Goal: Find specific page/section: Find specific page/section

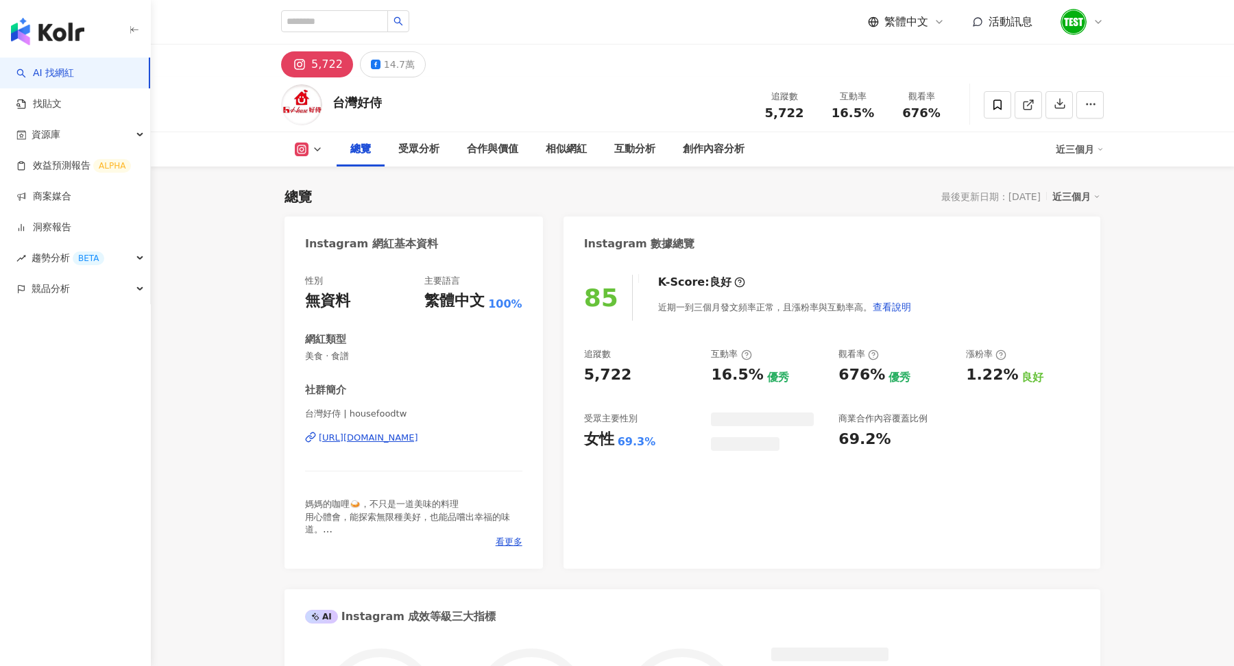
scroll to position [913, 0]
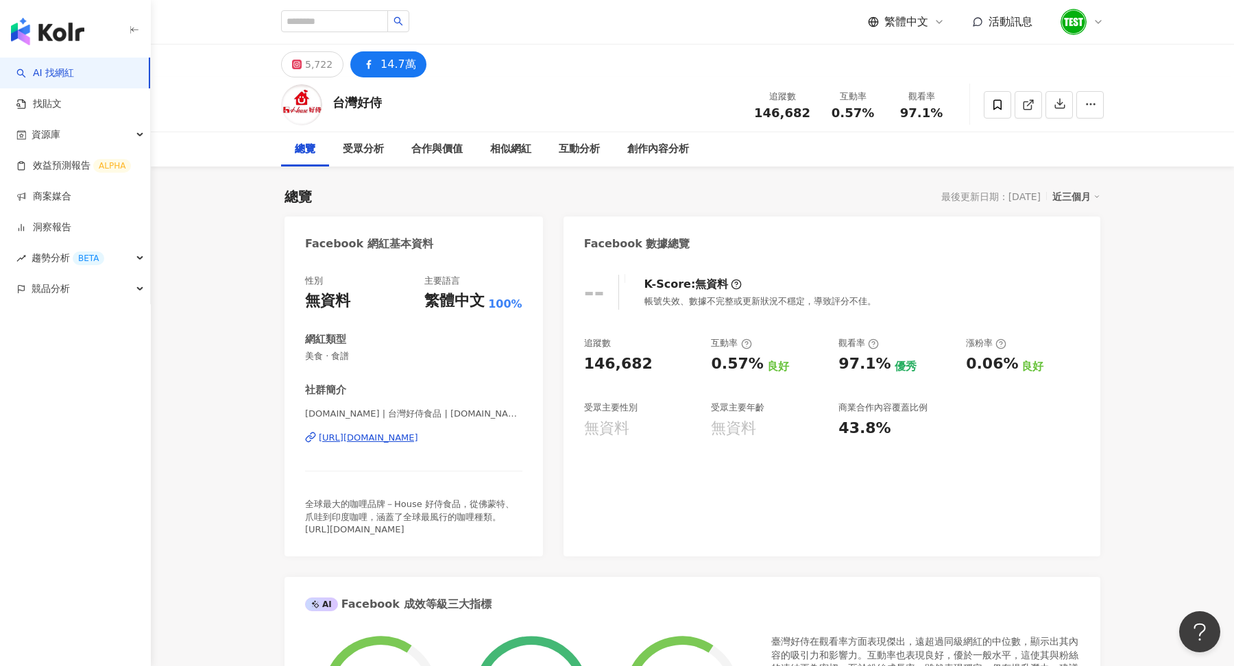
click at [1093, 32] on div at bounding box center [1082, 21] width 44 height 27
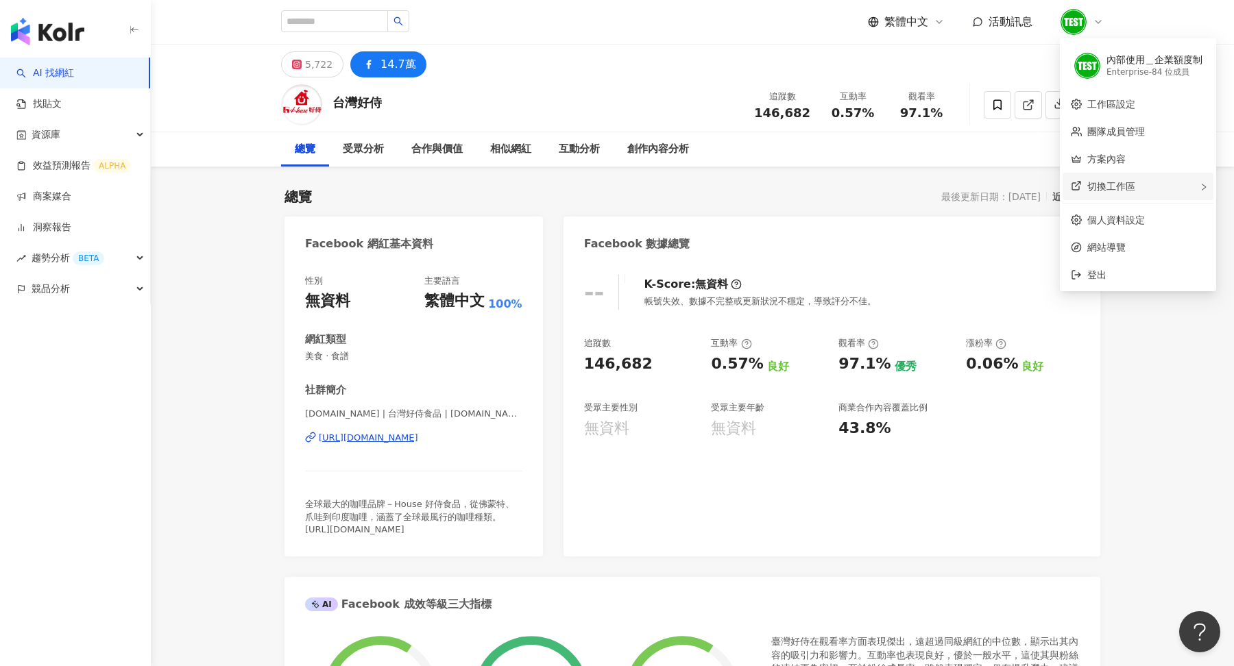
click at [1100, 187] on span "切換工作區" at bounding box center [1112, 186] width 48 height 11
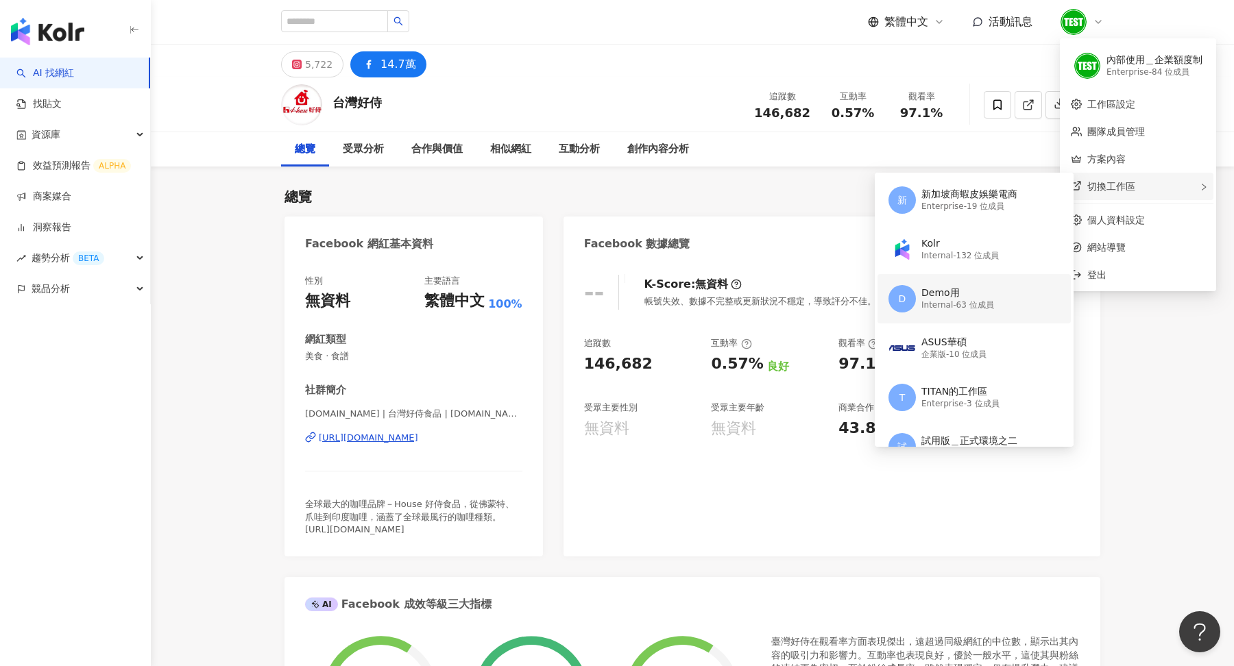
click at [952, 300] on div "Internal - 63 位成員" at bounding box center [958, 306] width 73 height 12
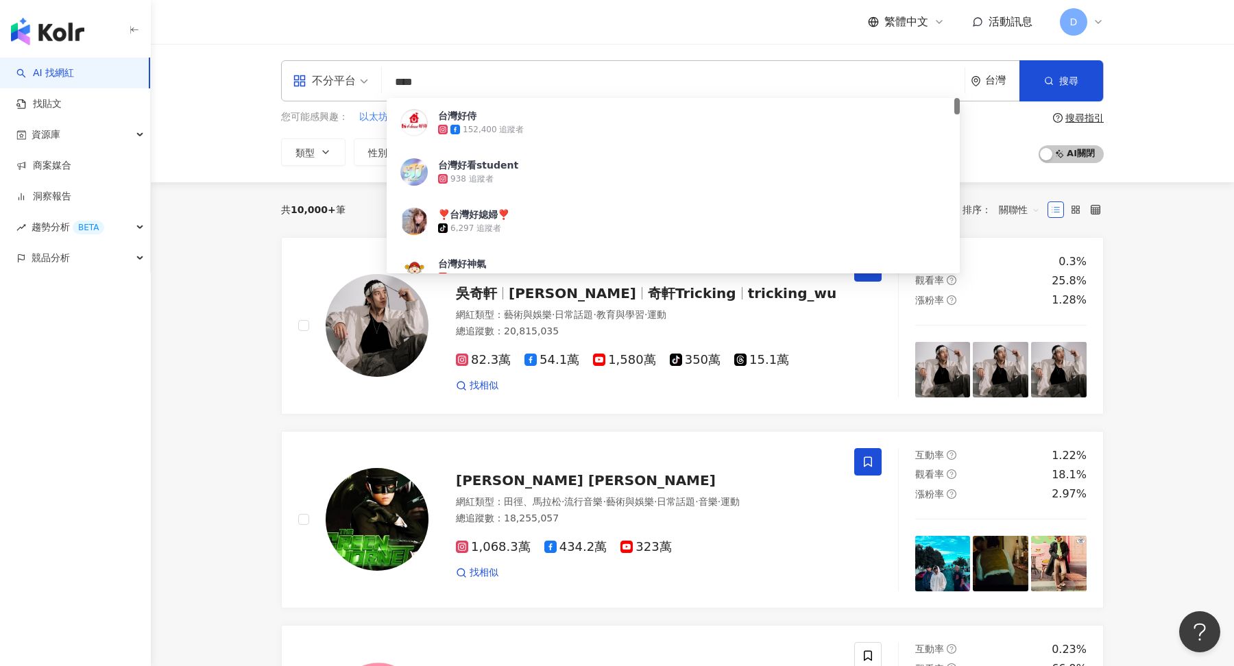
type input "*"
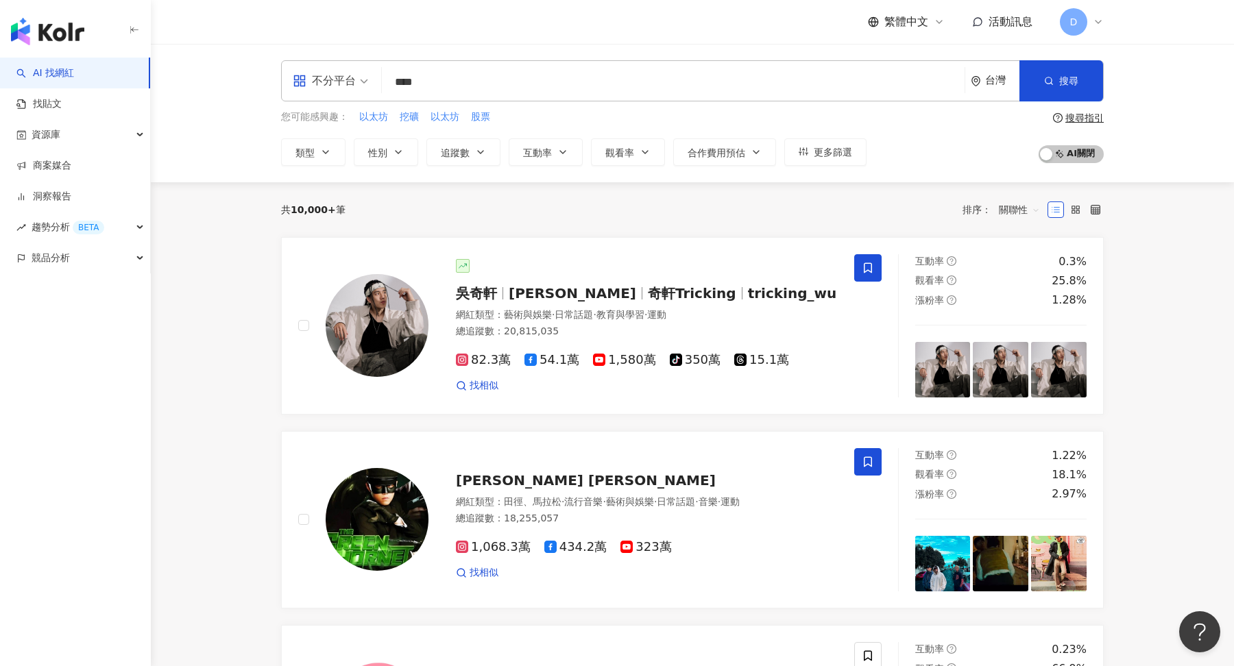
type input "***"
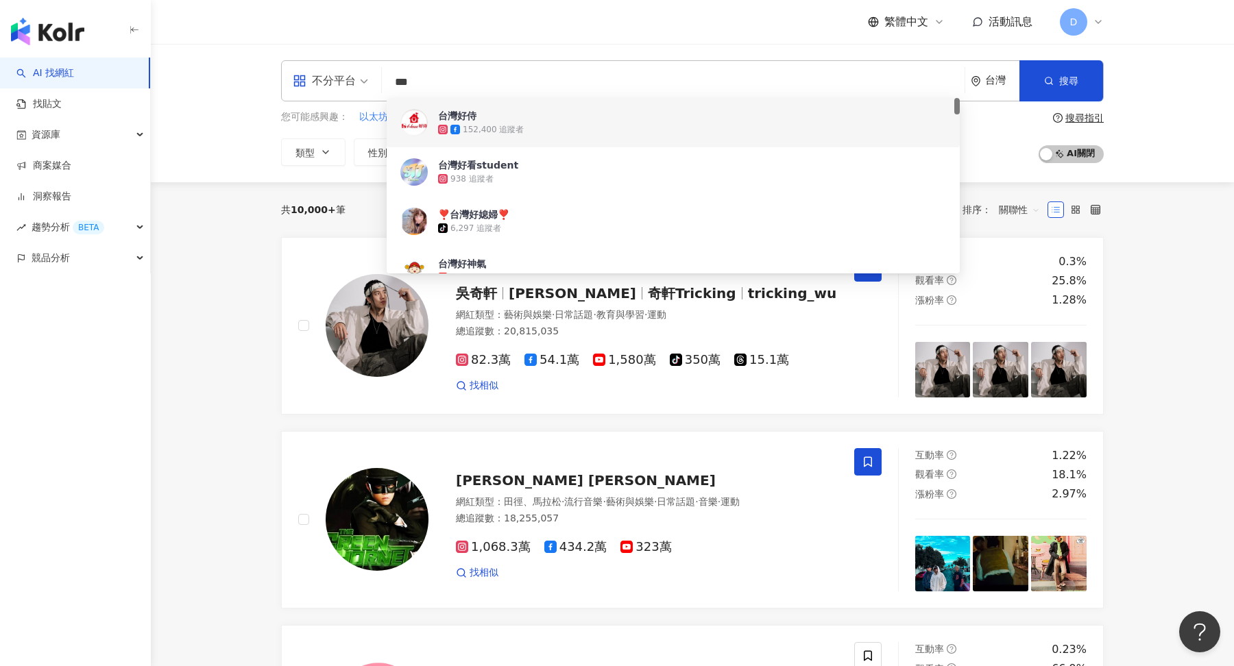
click at [503, 117] on span "台灣好侍" at bounding box center [665, 116] width 455 height 14
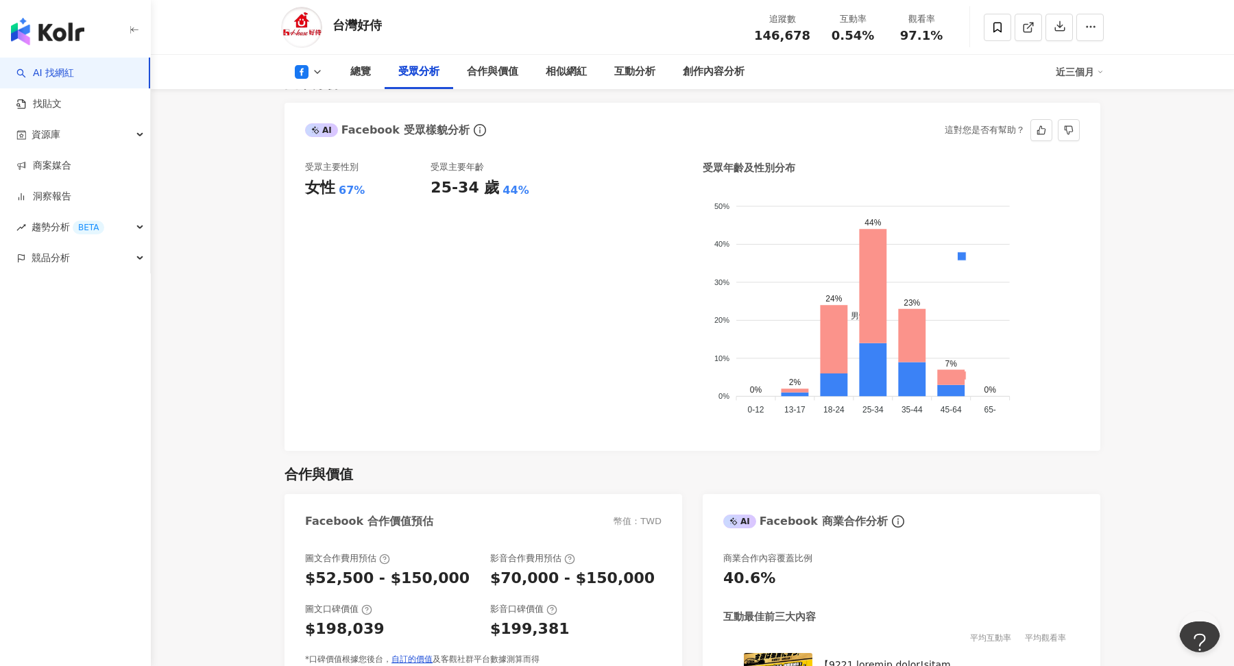
scroll to position [1186, 0]
